Goal: Task Accomplishment & Management: Manage account settings

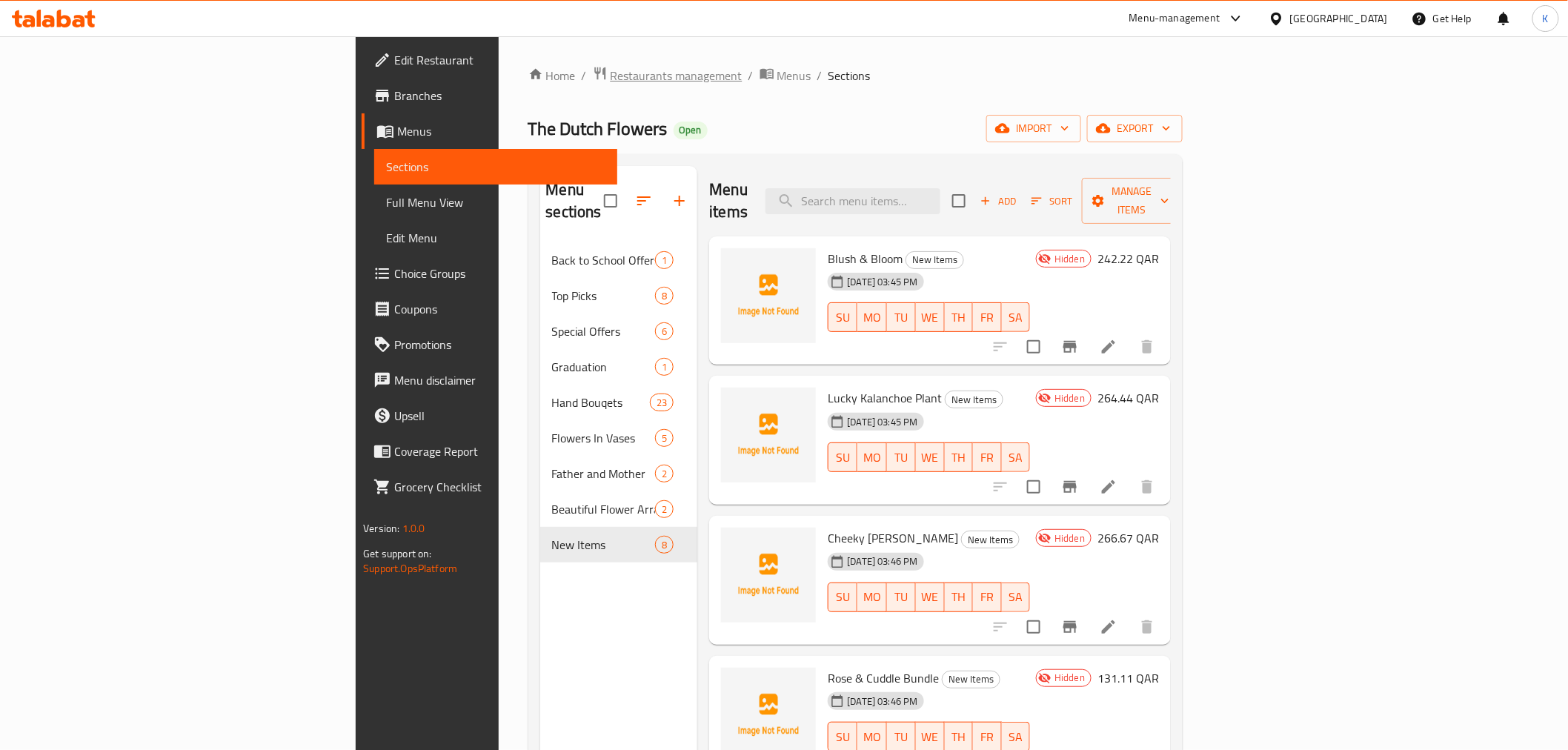
click at [610, 82] on span "Restaurants management" at bounding box center [675, 76] width 131 height 18
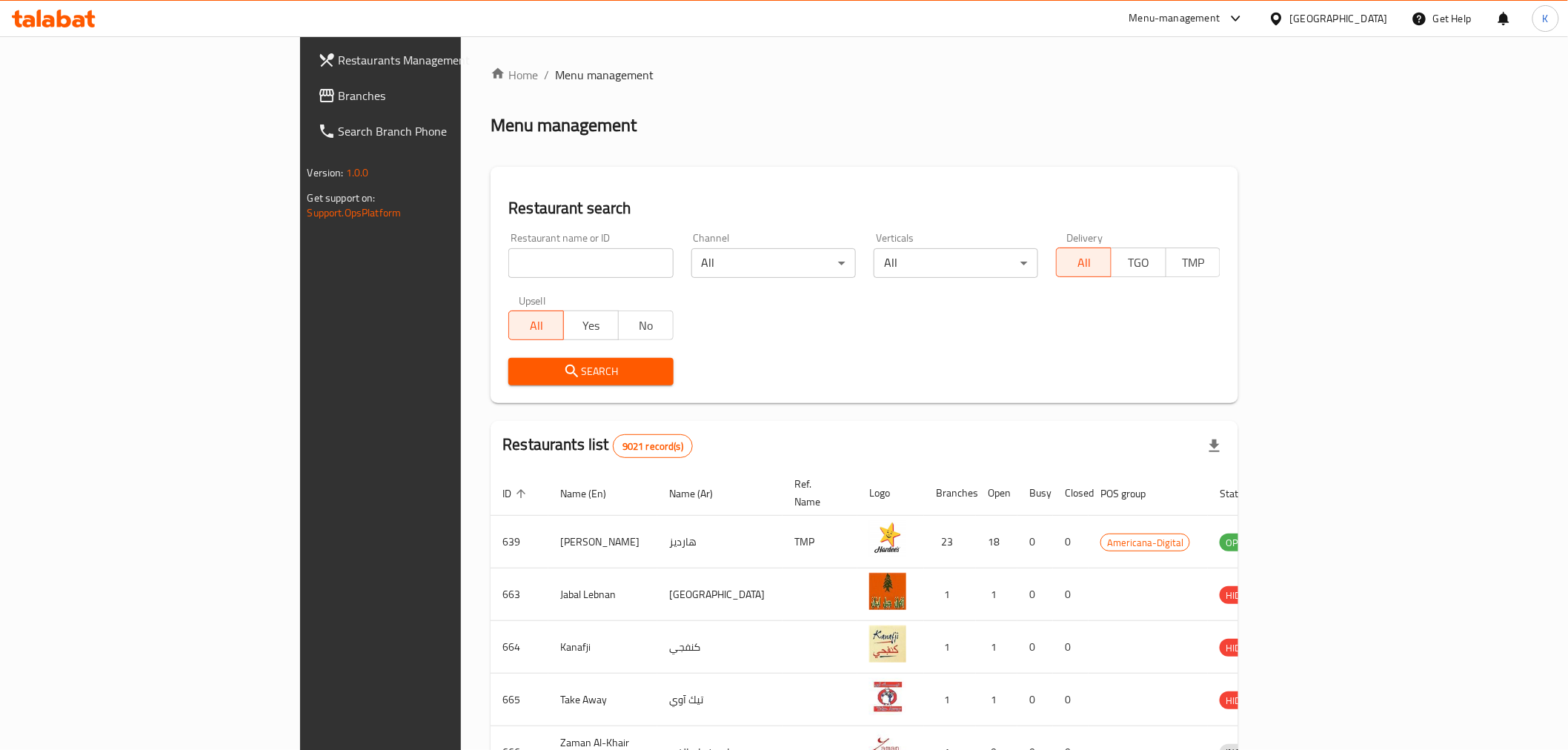
click at [1363, 9] on div "Qatar" at bounding box center [1328, 19] width 143 height 36
click at [1377, 16] on div "Qatar" at bounding box center [1338, 19] width 97 height 16
click at [1219, 159] on div "[GEOGRAPHIC_DATA]" at bounding box center [1276, 153] width 222 height 34
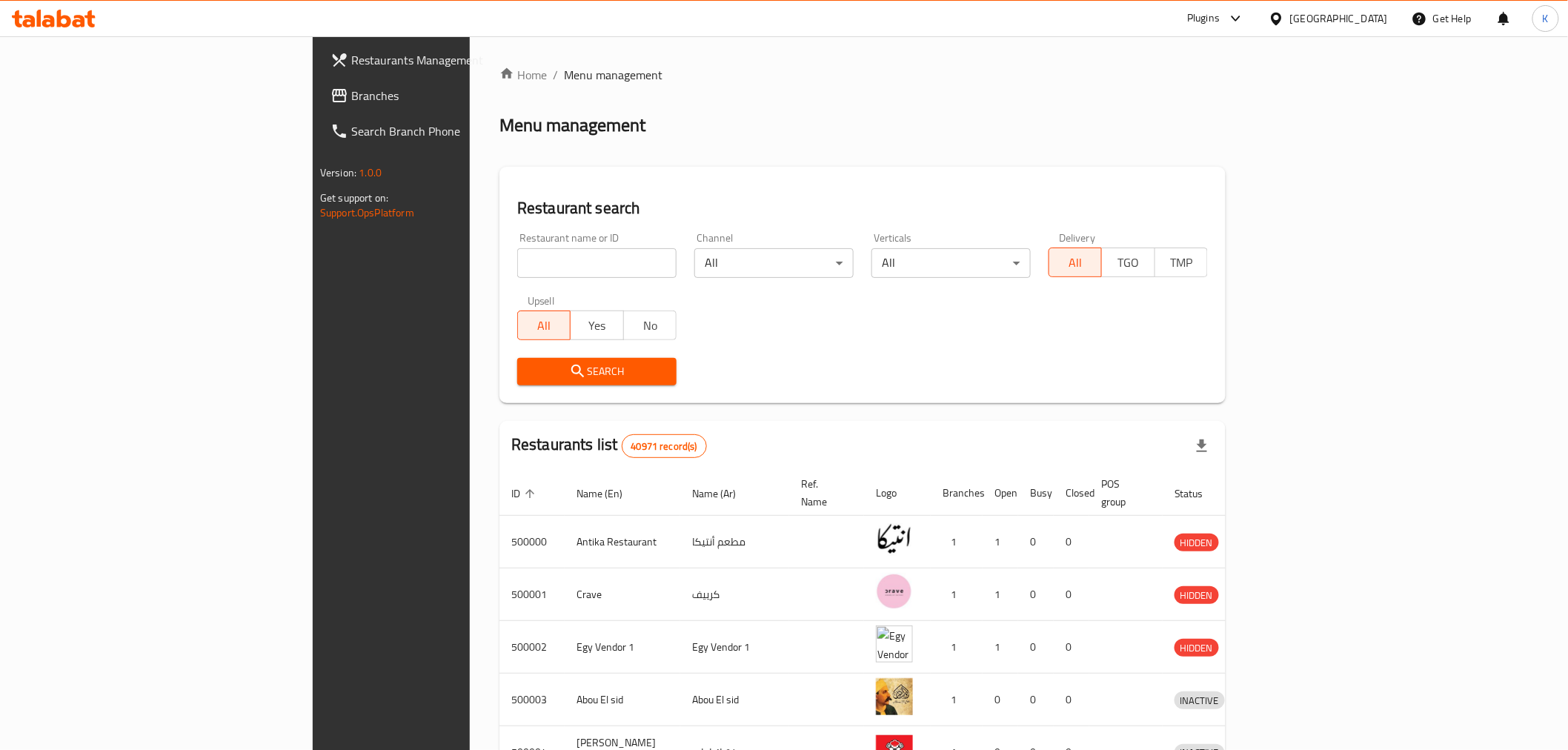
click at [352, 100] on span "Branches" at bounding box center [457, 96] width 211 height 18
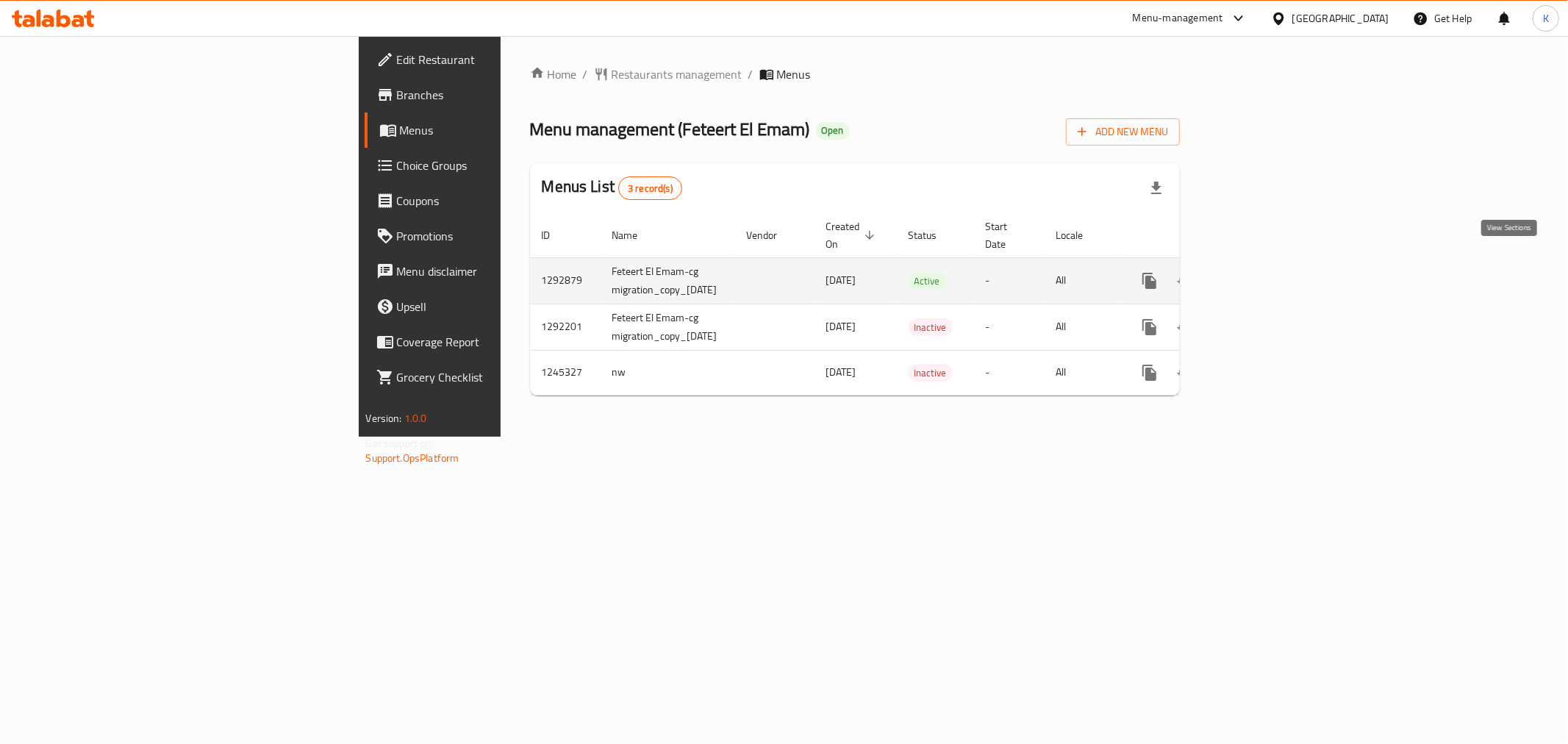
click at [1262, 274] on icon "enhanced table" at bounding box center [1255, 281] width 13 height 13
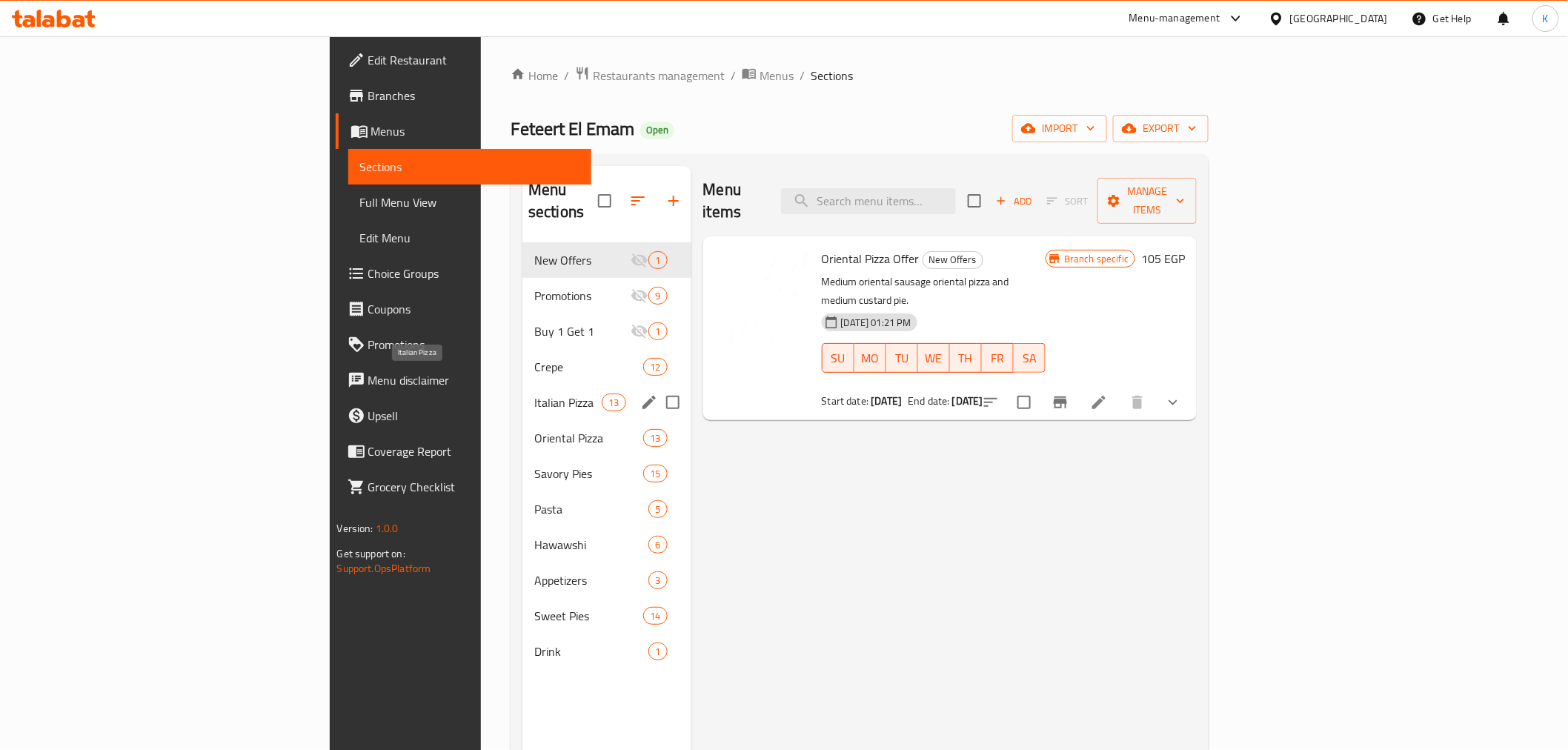
click at [534, 394] on span "Italian Pizza" at bounding box center [567, 403] width 67 height 18
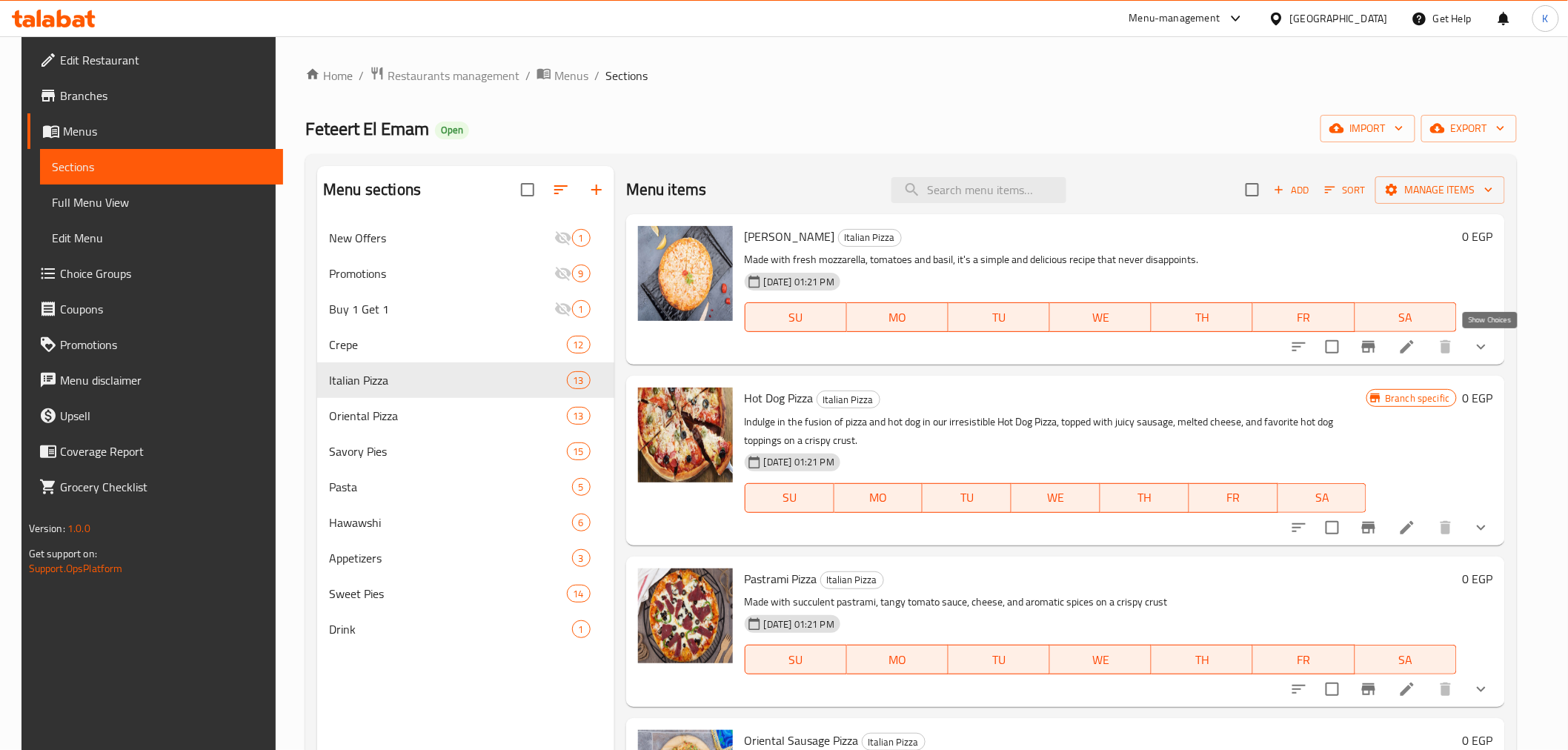
click at [1486, 348] on icon "show more" at bounding box center [1481, 347] width 18 height 18
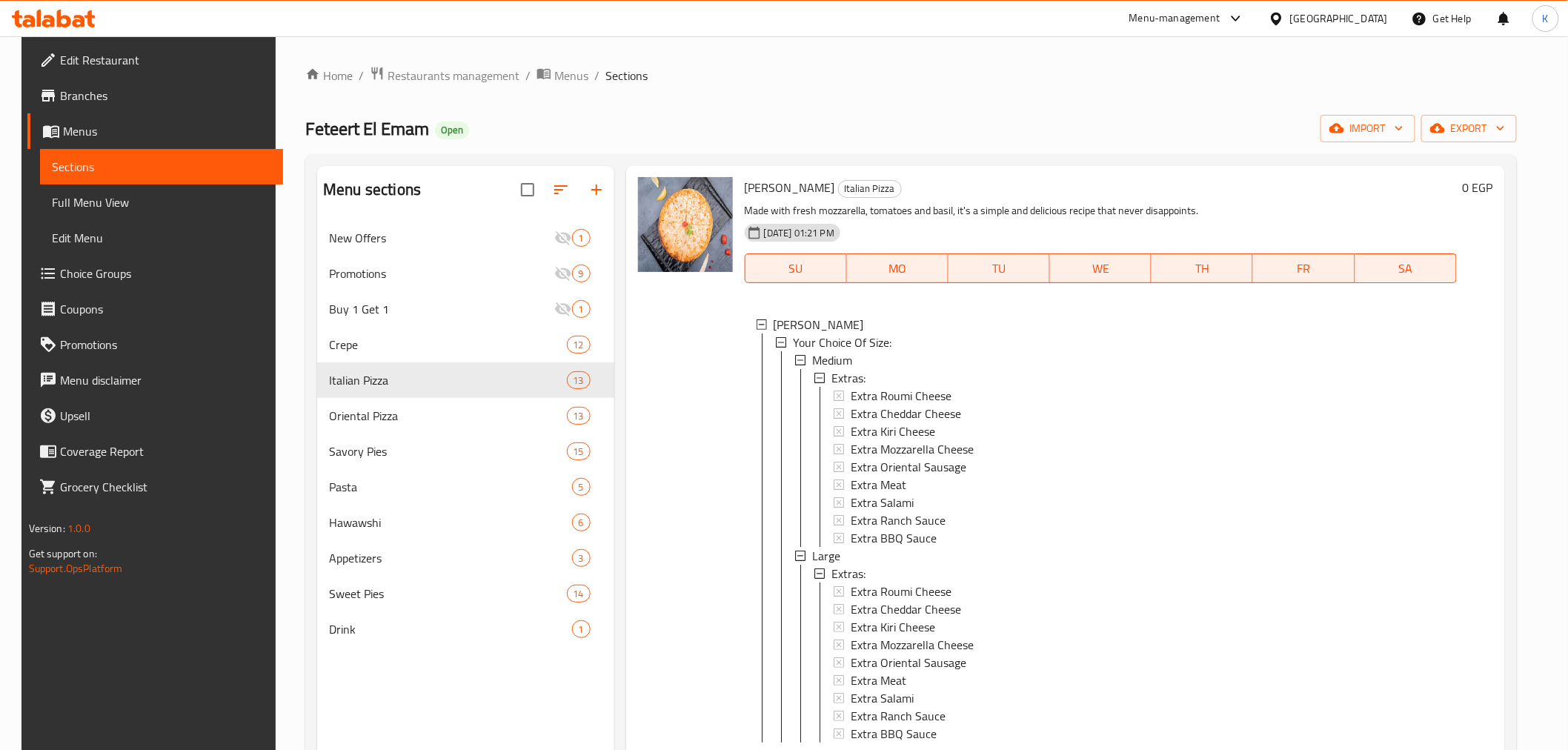
scroll to position [165, 0]
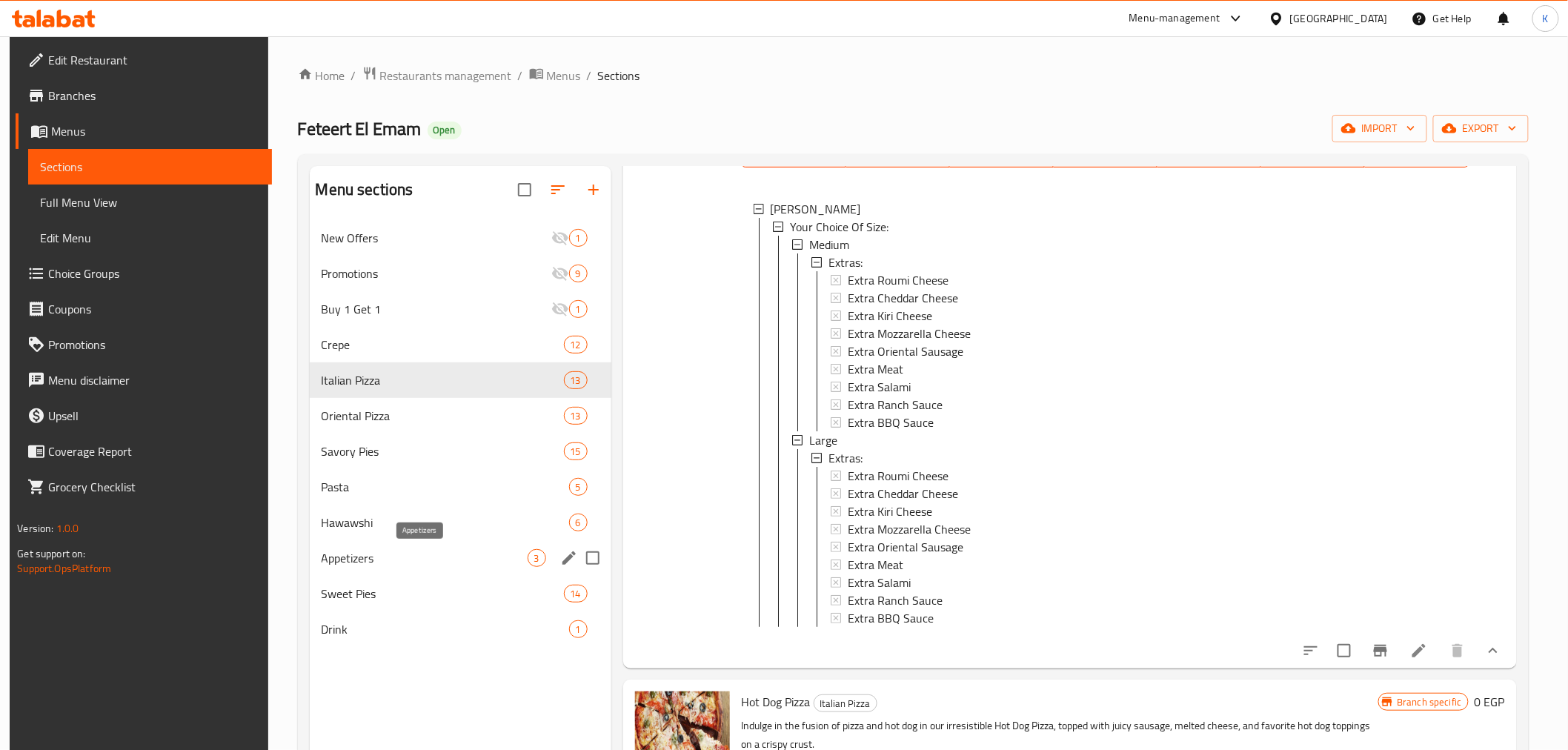
click at [431, 554] on span "Appetizers" at bounding box center [424, 558] width 206 height 18
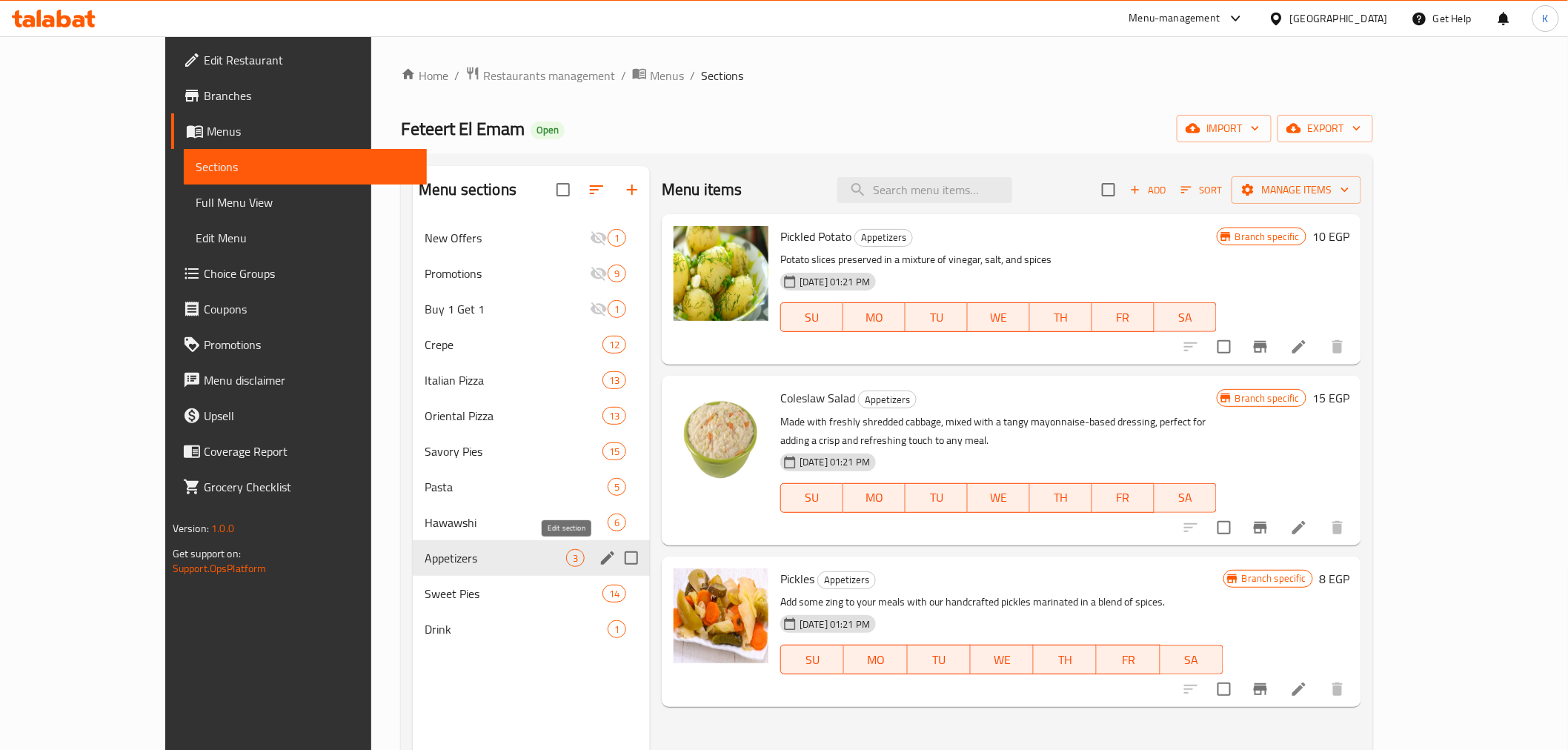
click at [601, 553] on icon "edit" at bounding box center [607, 558] width 13 height 13
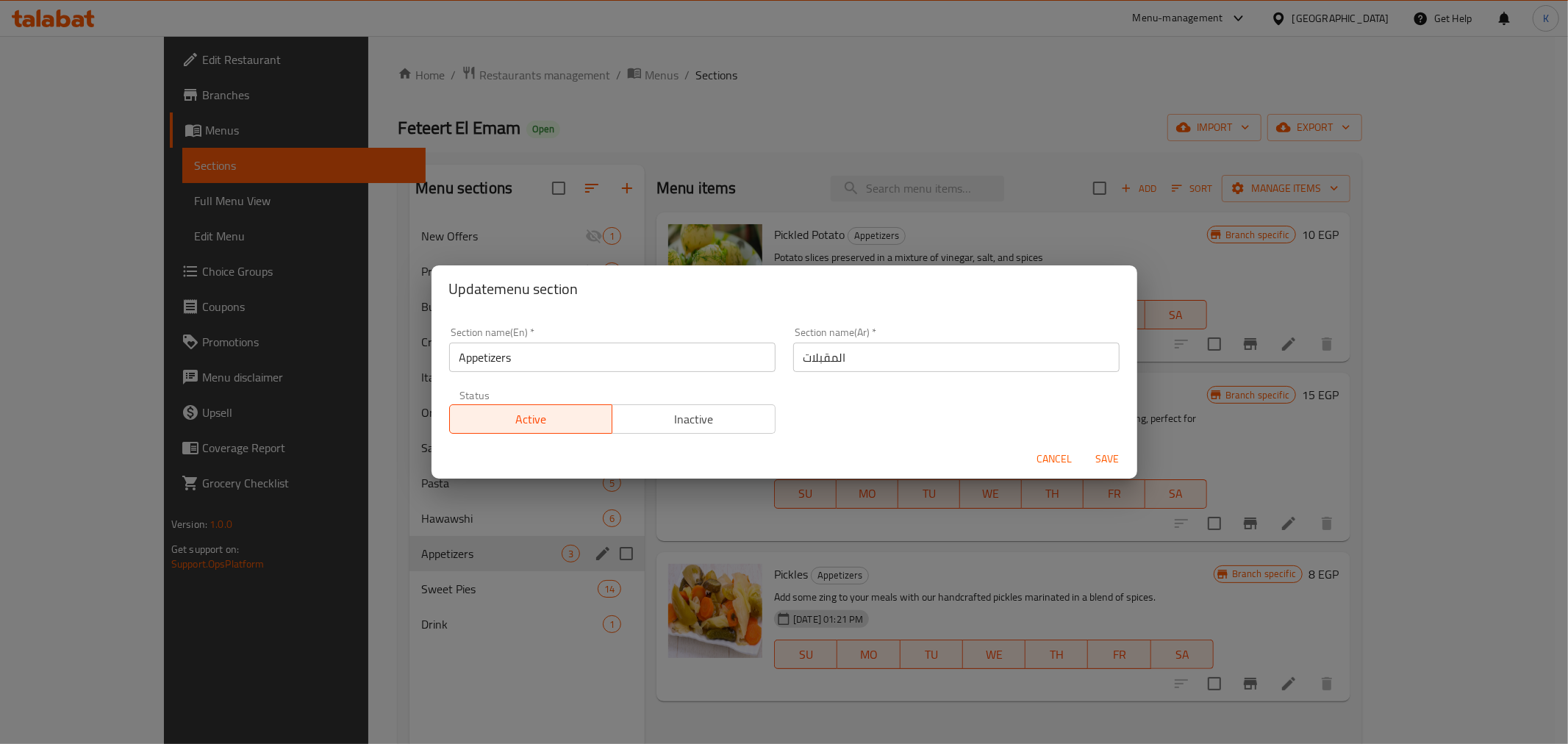
click at [1037, 459] on span "Cancel" at bounding box center [1055, 459] width 35 height 19
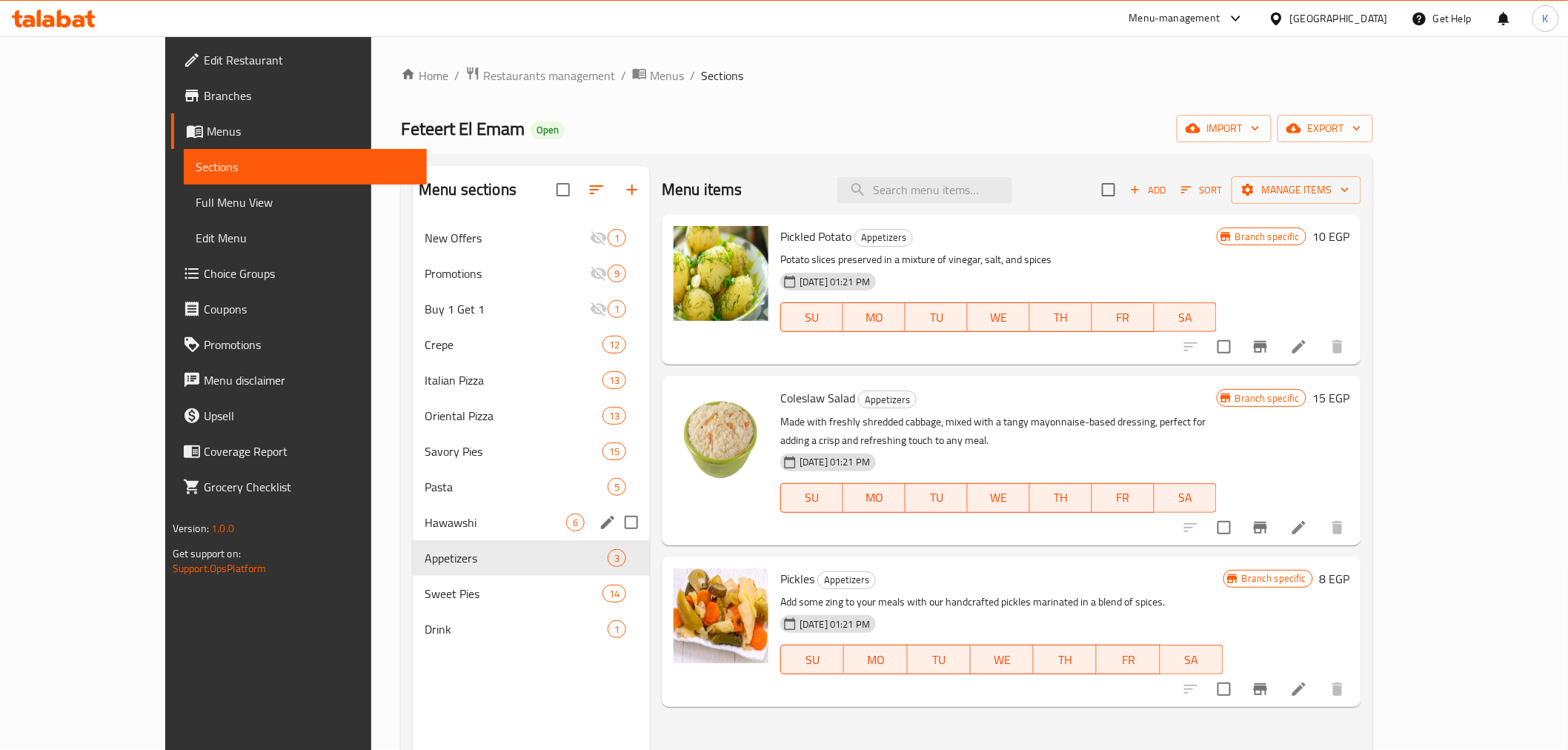
click at [425, 530] on span "Hawawshi" at bounding box center [496, 523] width 141 height 18
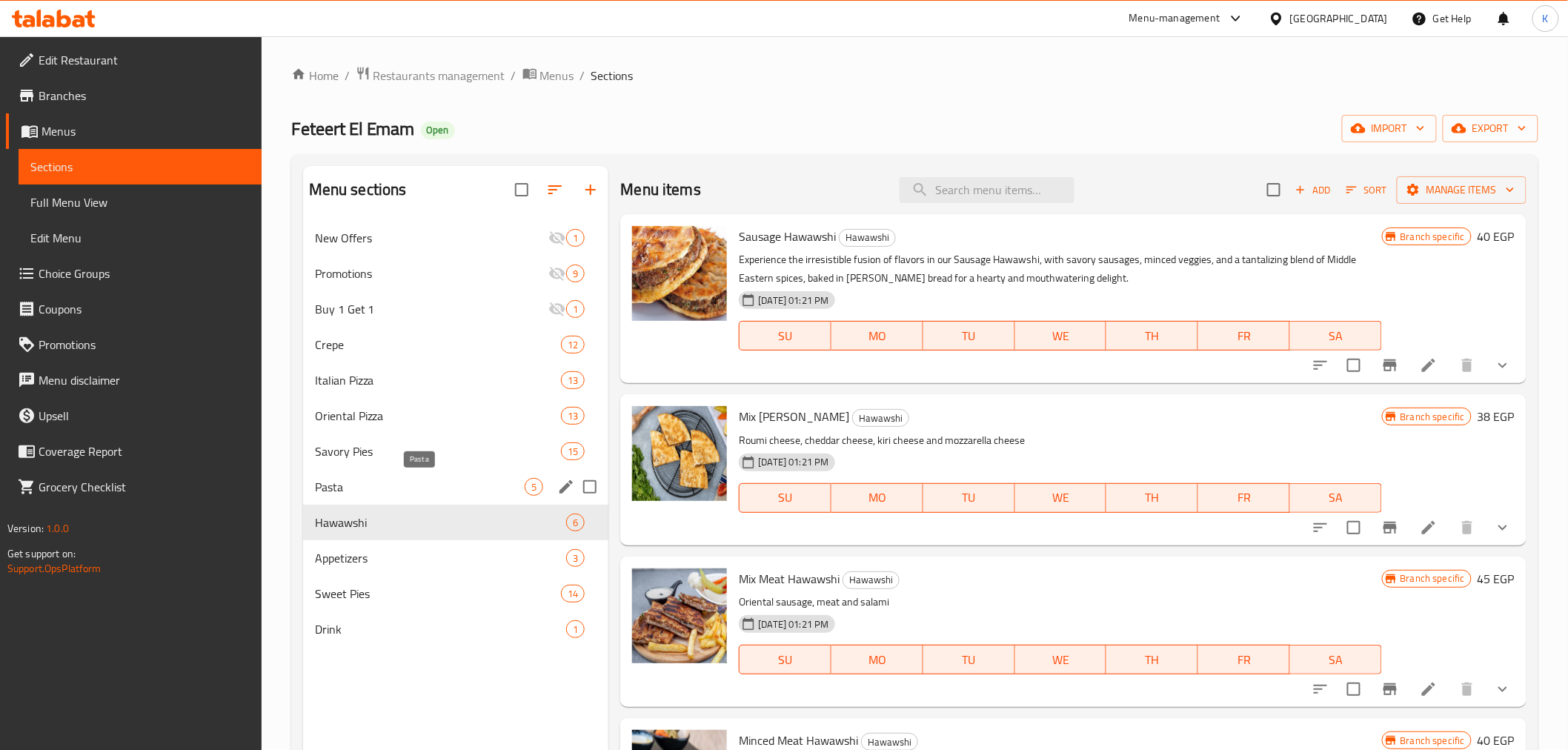
click at [415, 483] on span "Pasta" at bounding box center [420, 487] width 210 height 18
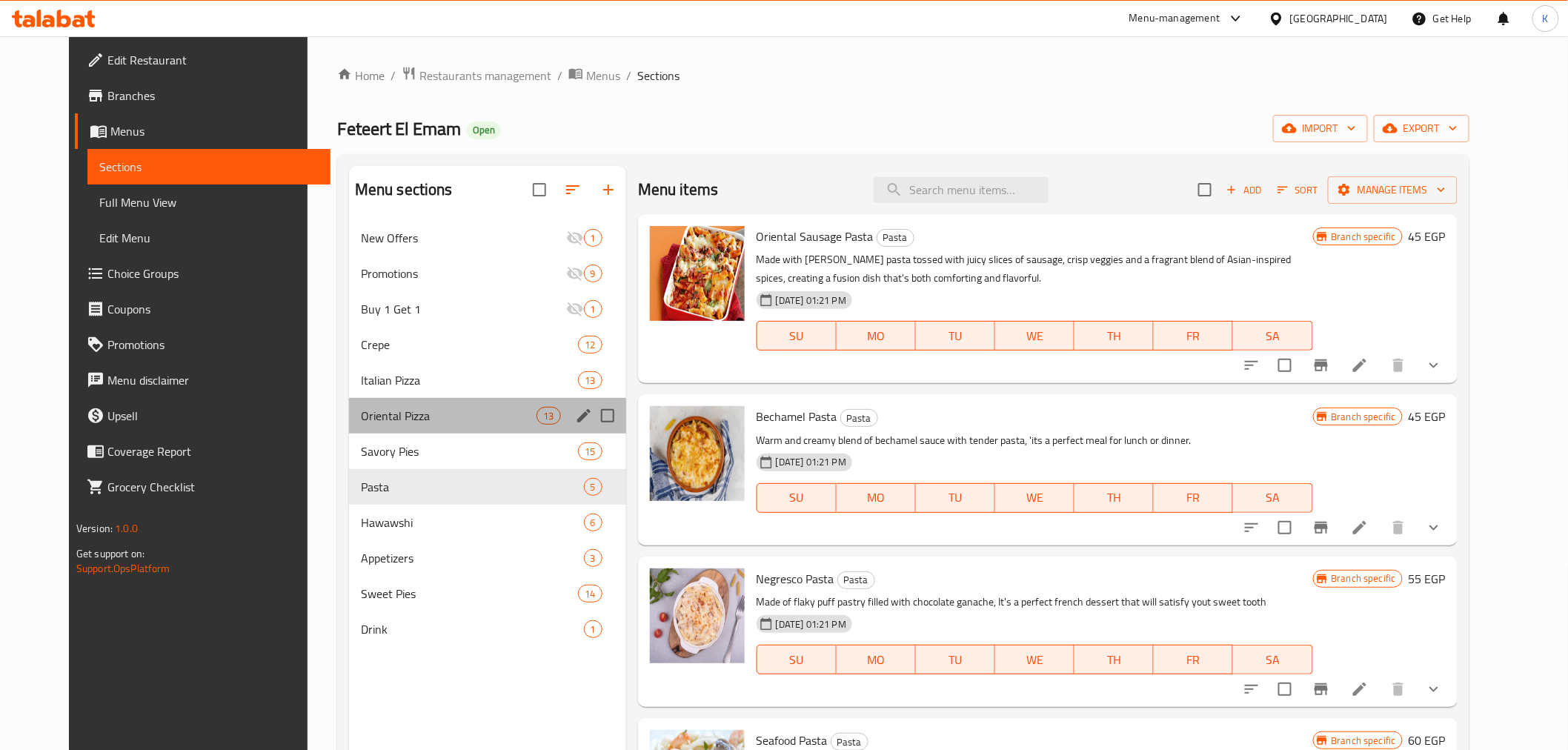
click at [377, 430] on div "Oriental Pizza 13" at bounding box center [487, 416] width 277 height 36
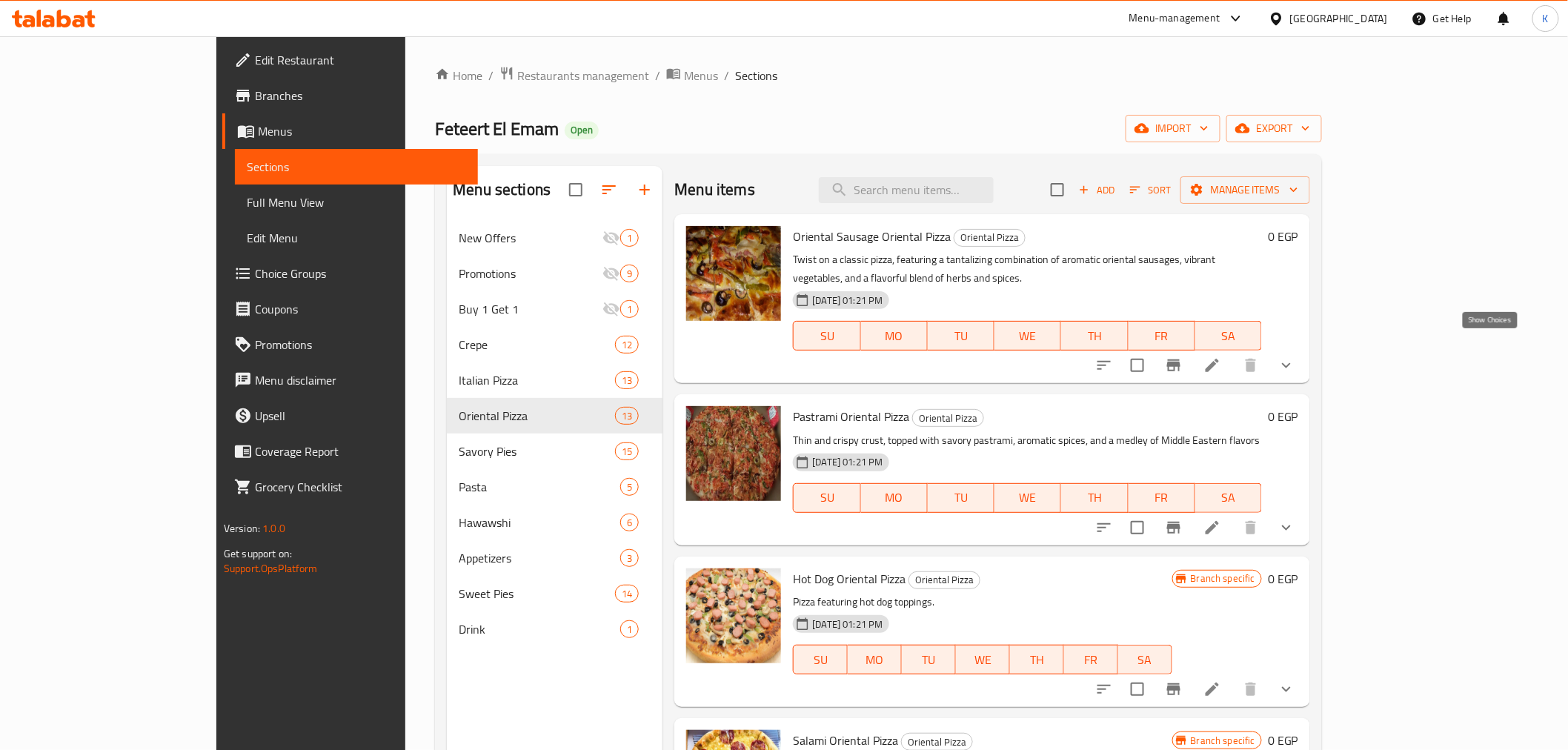
click at [1295, 356] on icon "show more" at bounding box center [1286, 365] width 18 height 18
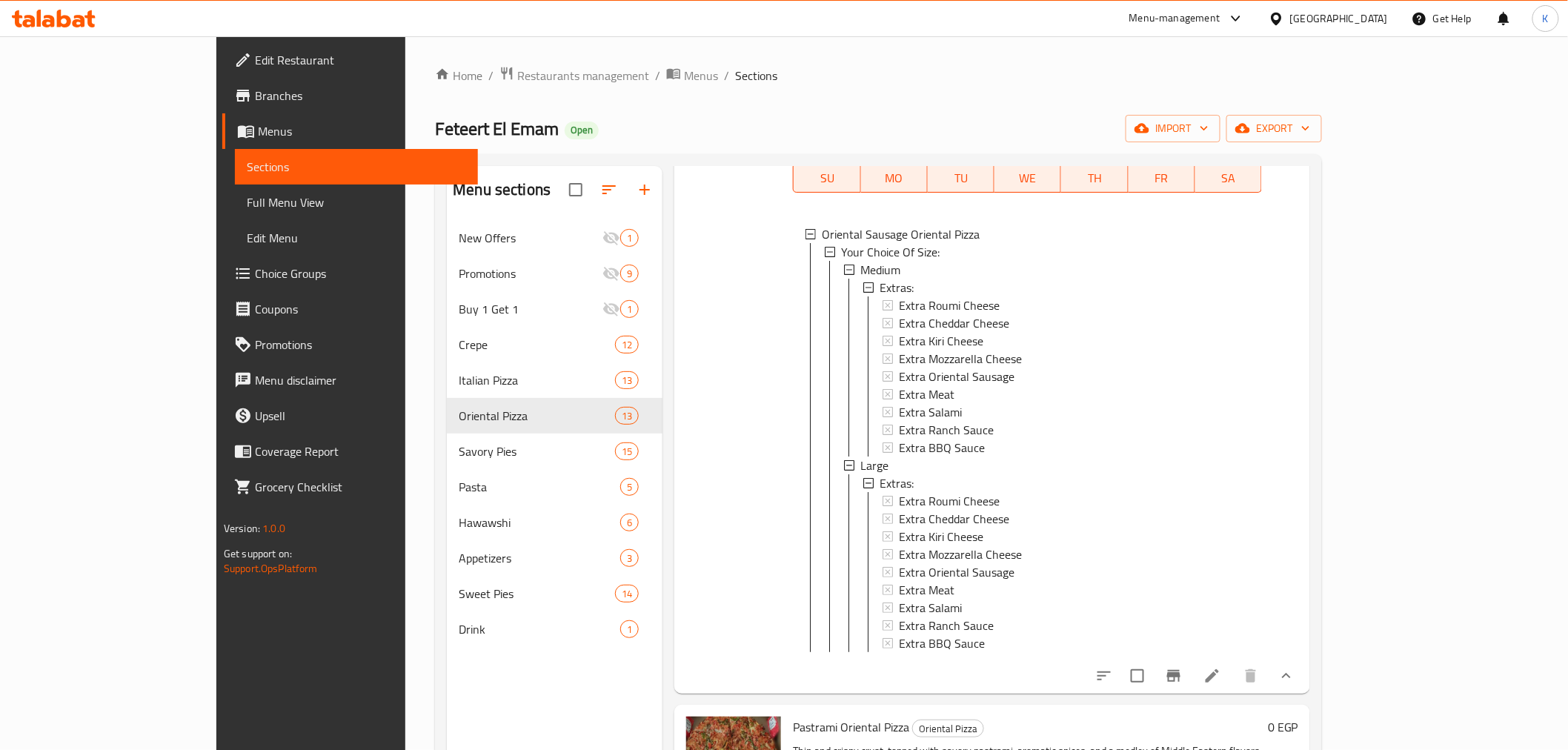
scroll to position [165, 0]
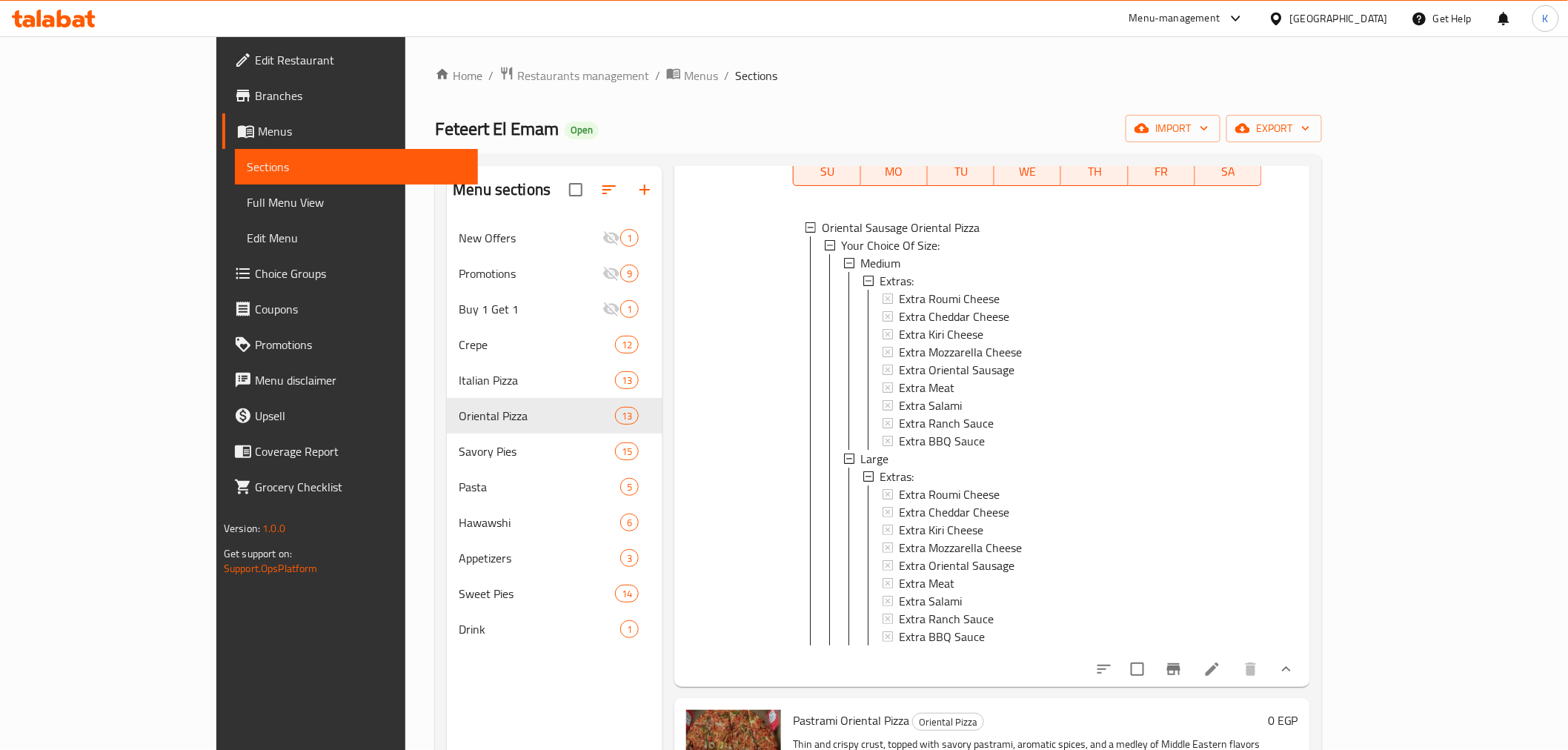
click at [222, 286] on link "Choice Groups" at bounding box center [350, 274] width 256 height 36
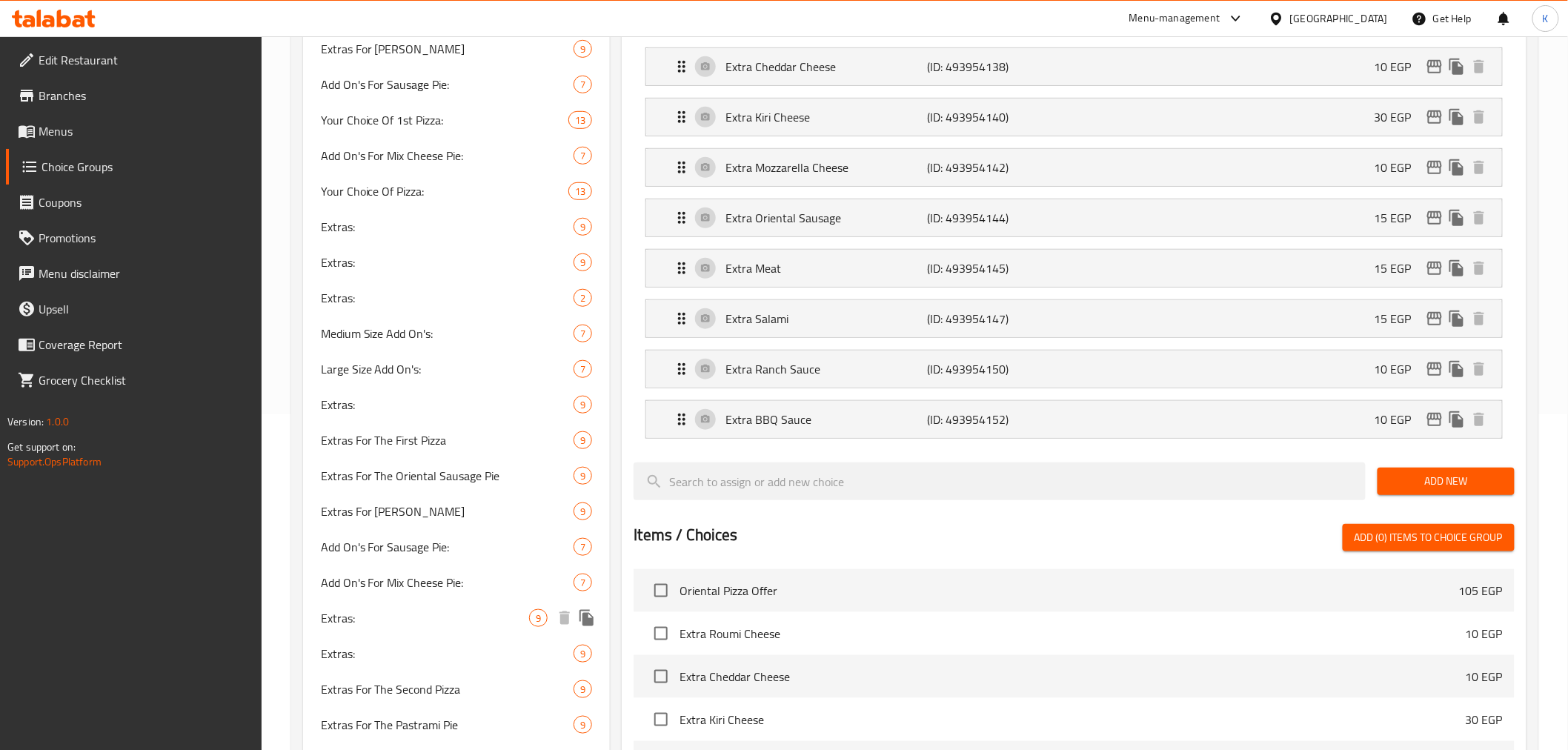
scroll to position [107, 0]
